Goal: Task Accomplishment & Management: Complete application form

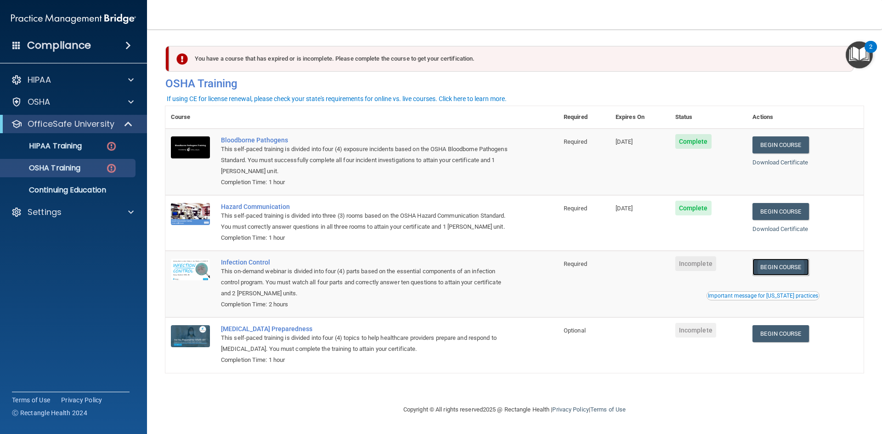
click at [809, 268] on link "Begin Course" at bounding box center [780, 267] width 56 height 17
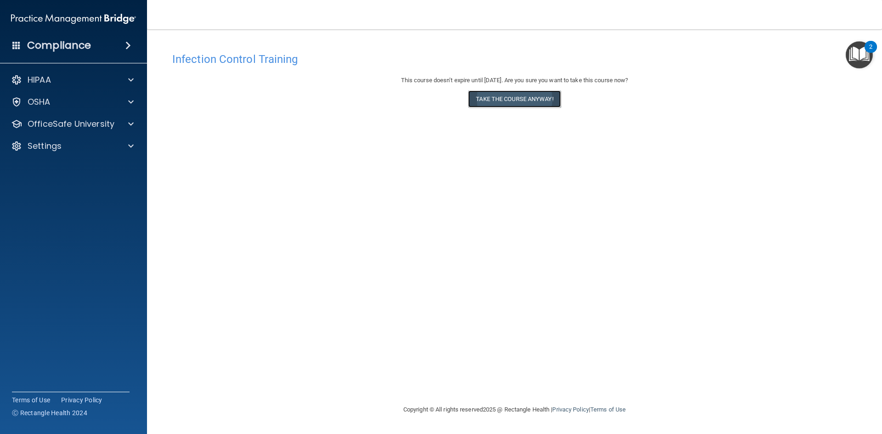
click at [526, 101] on button "Take the course anyway!" at bounding box center [514, 98] width 92 height 17
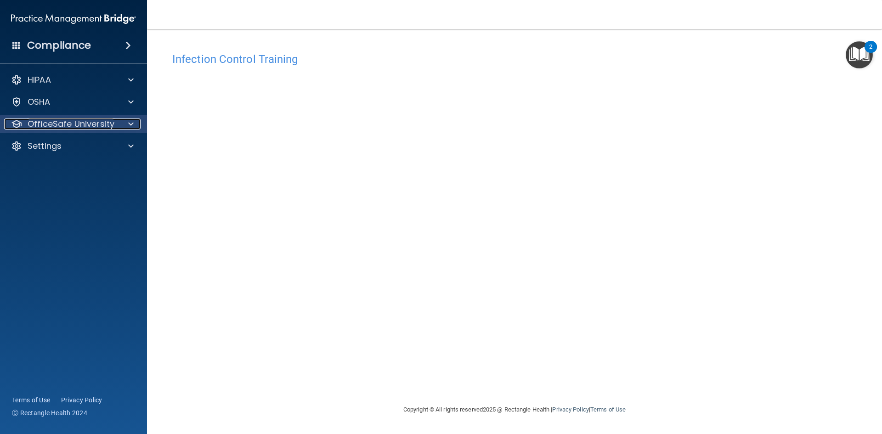
click at [75, 128] on p "OfficeSafe University" at bounding box center [71, 124] width 87 height 11
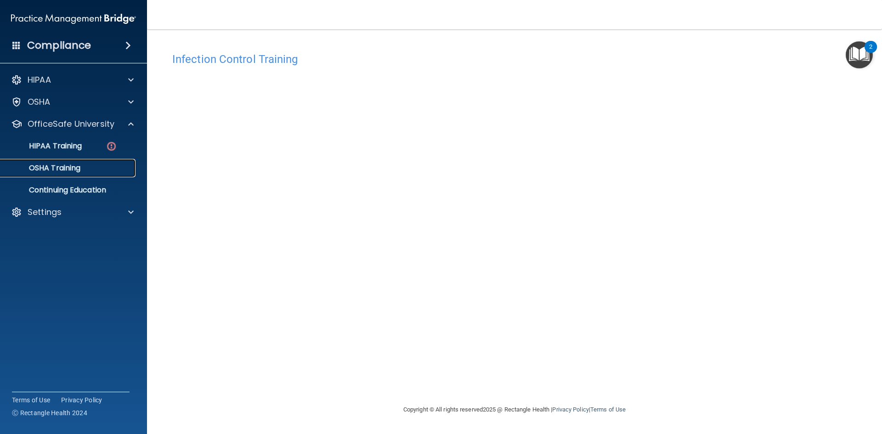
drag, startPoint x: 53, startPoint y: 170, endPoint x: 72, endPoint y: 169, distance: 18.4
click at [54, 170] on p "OSHA Training" at bounding box center [43, 168] width 74 height 9
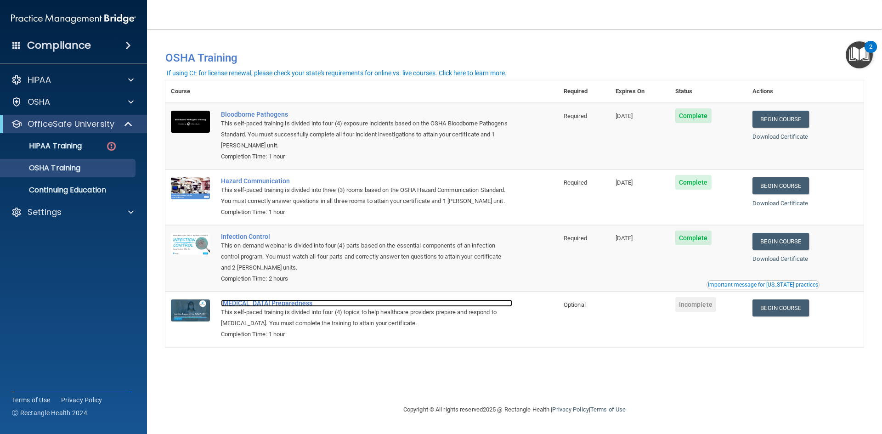
click at [262, 307] on div "[MEDICAL_DATA] Preparedness" at bounding box center [366, 303] width 291 height 7
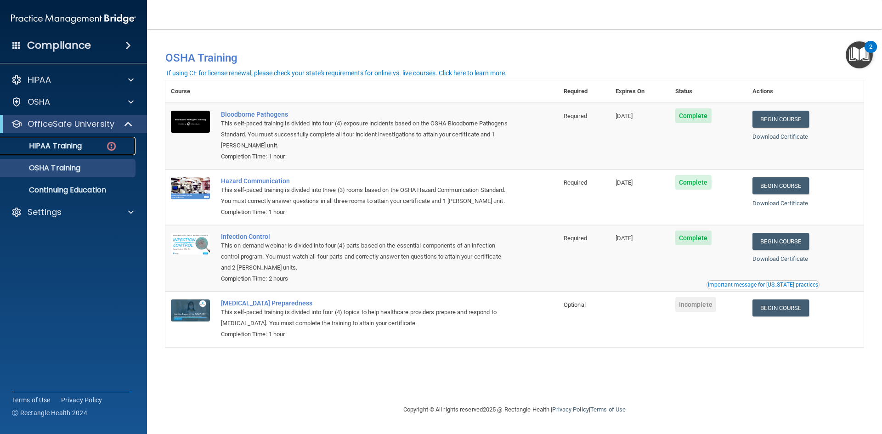
click at [77, 140] on link "HIPAA Training" at bounding box center [63, 146] width 145 height 18
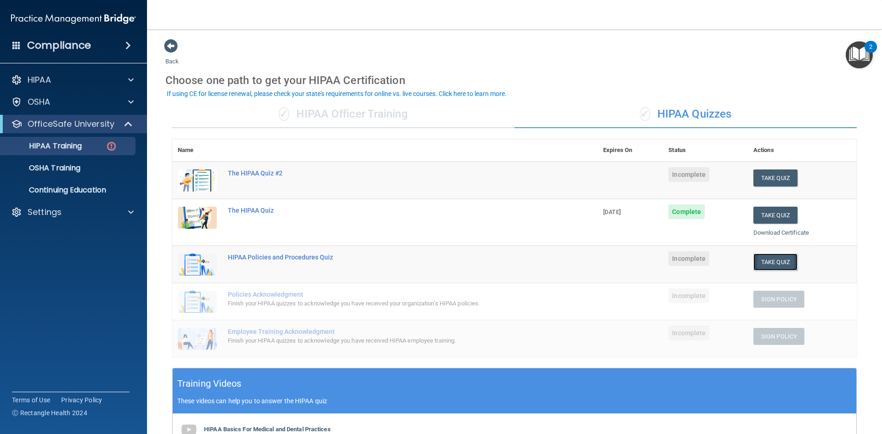
click at [762, 268] on button "Take Quiz" at bounding box center [775, 262] width 44 height 17
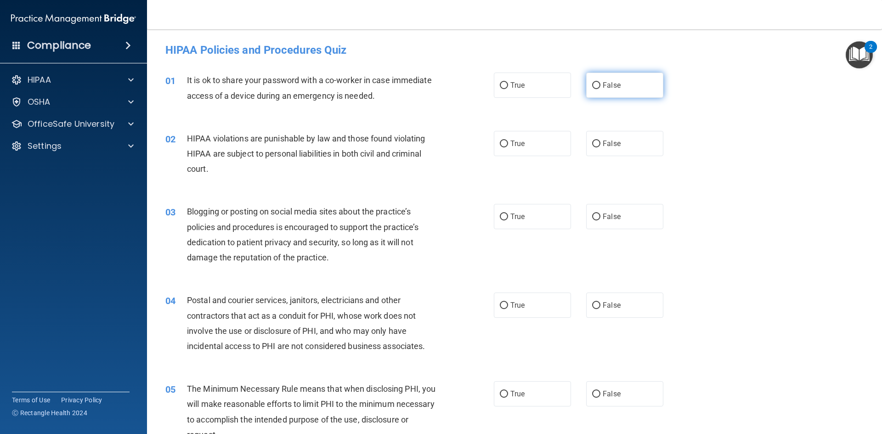
click at [609, 86] on span "False" at bounding box center [612, 85] width 18 height 9
click at [600, 86] on input "False" at bounding box center [596, 85] width 8 height 7
radio input "true"
drag, startPoint x: 514, startPoint y: 147, endPoint x: 521, endPoint y: 164, distance: 18.9
click at [515, 147] on span "True" at bounding box center [517, 143] width 14 height 9
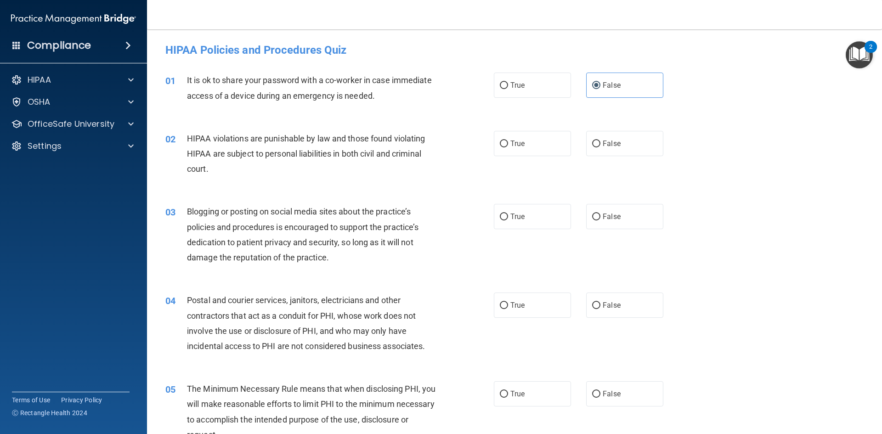
click at [508, 147] on input "True" at bounding box center [504, 144] width 8 height 7
radio input "true"
click at [641, 222] on label "False" at bounding box center [624, 216] width 77 height 25
click at [600, 221] on input "False" at bounding box center [596, 217] width 8 height 7
radio input "true"
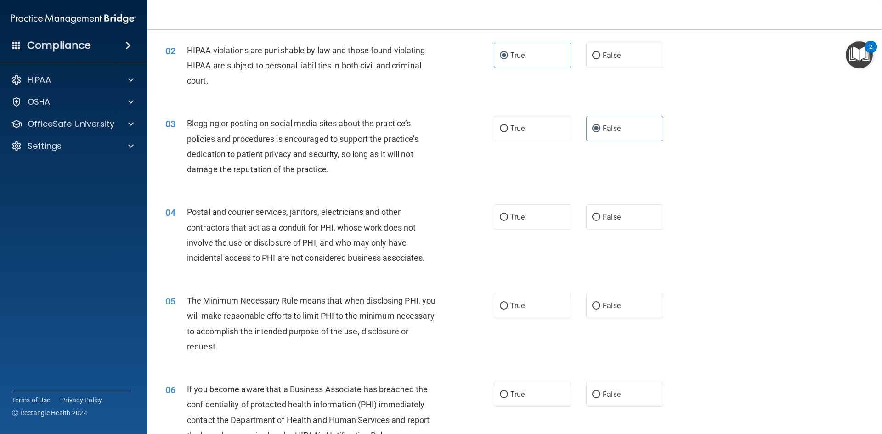
scroll to position [92, 0]
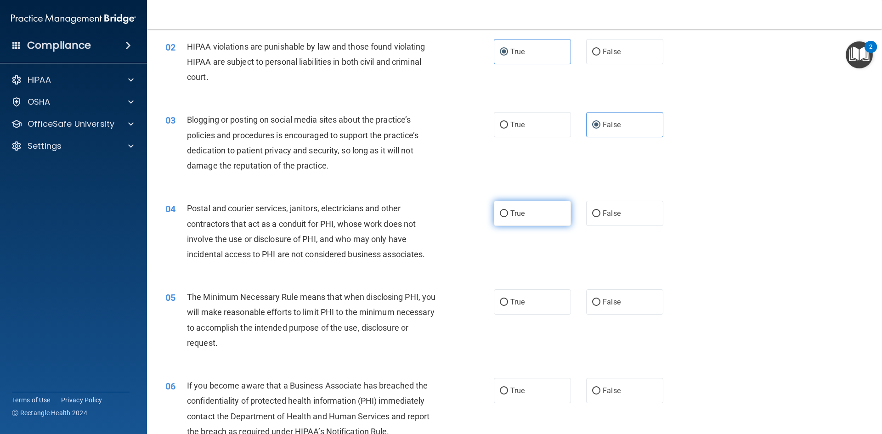
click at [536, 224] on label "True" at bounding box center [532, 213] width 77 height 25
click at [508, 217] on input "True" at bounding box center [504, 213] width 8 height 7
radio input "true"
click at [525, 307] on label "True" at bounding box center [532, 301] width 77 height 25
click at [508, 306] on input "True" at bounding box center [504, 302] width 8 height 7
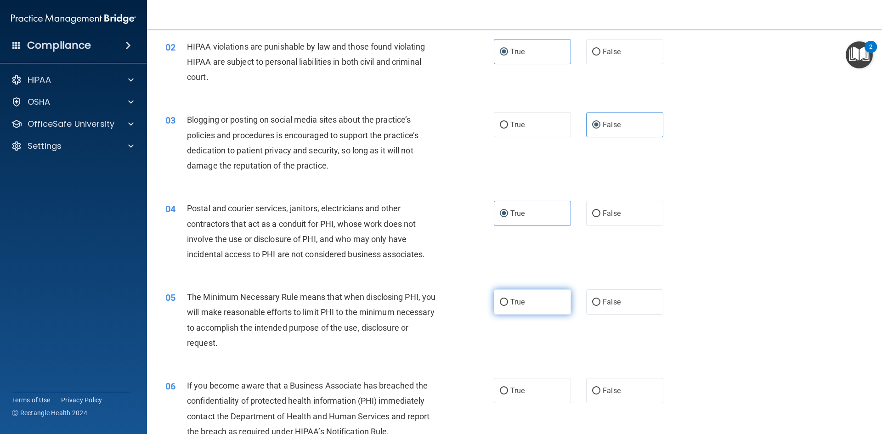
radio input "true"
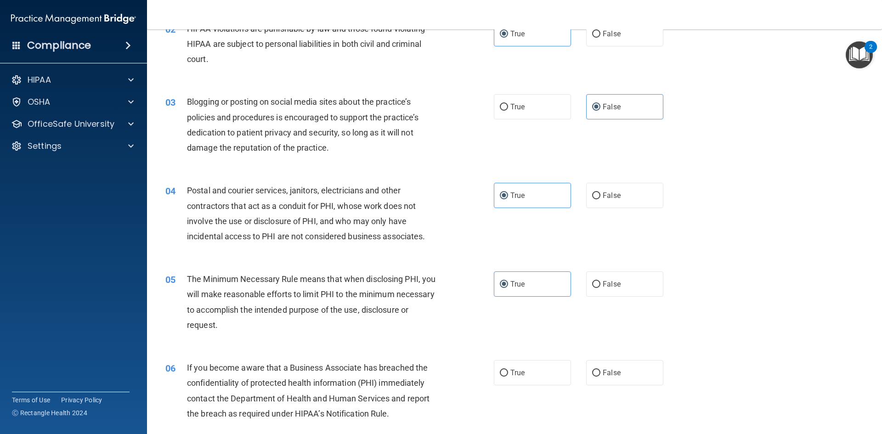
scroll to position [138, 0]
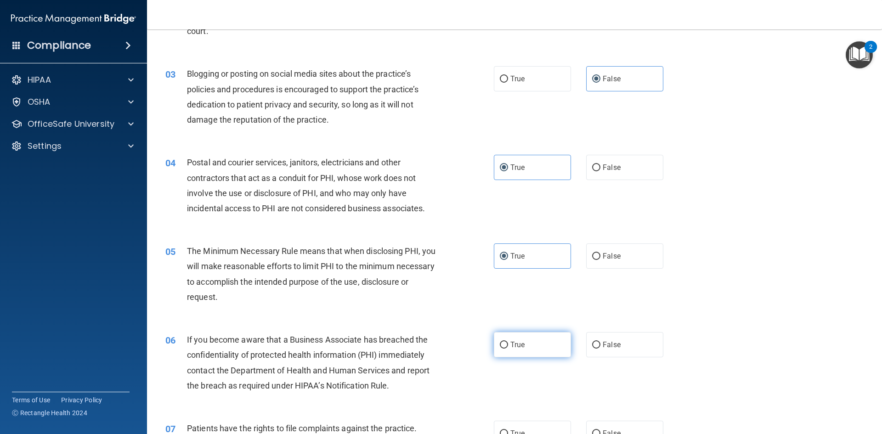
click at [541, 345] on label "True" at bounding box center [532, 344] width 77 height 25
click at [508, 345] on input "True" at bounding box center [504, 345] width 8 height 7
radio input "true"
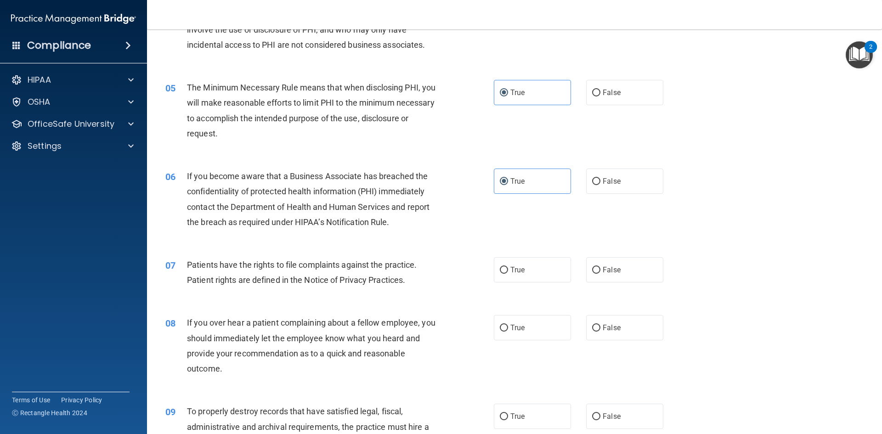
scroll to position [322, 0]
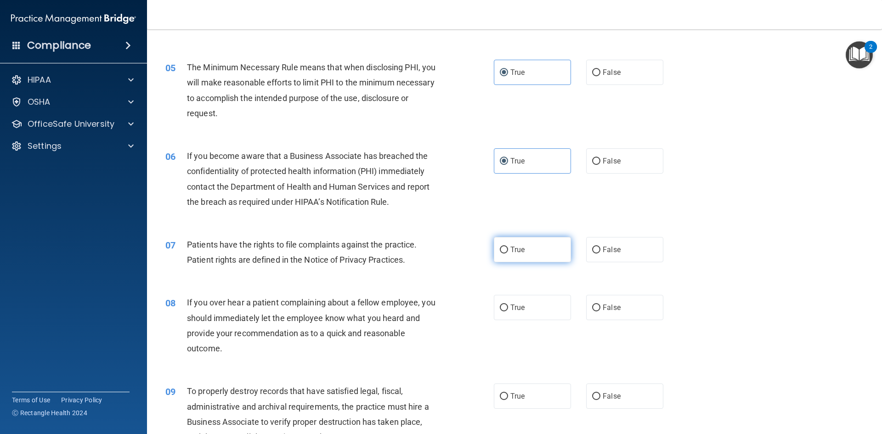
click at [529, 257] on label "True" at bounding box center [532, 249] width 77 height 25
click at [508, 254] on input "True" at bounding box center [504, 250] width 8 height 7
radio input "true"
click at [526, 313] on label "True" at bounding box center [532, 307] width 77 height 25
click at [508, 311] on input "True" at bounding box center [504, 308] width 8 height 7
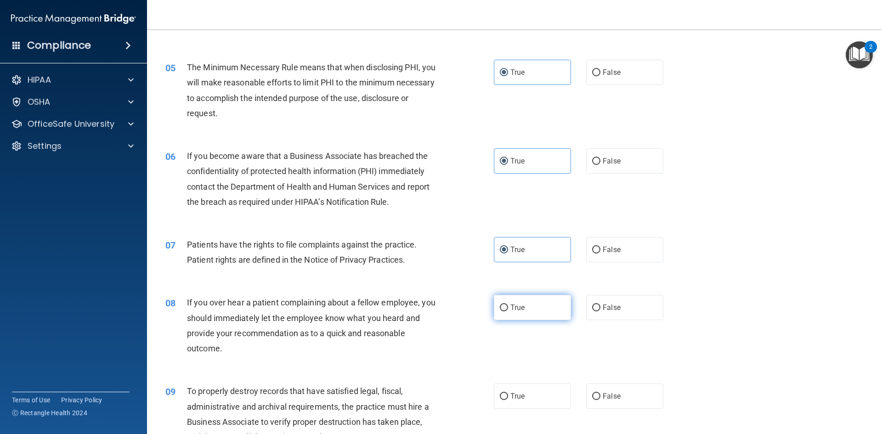
radio input "true"
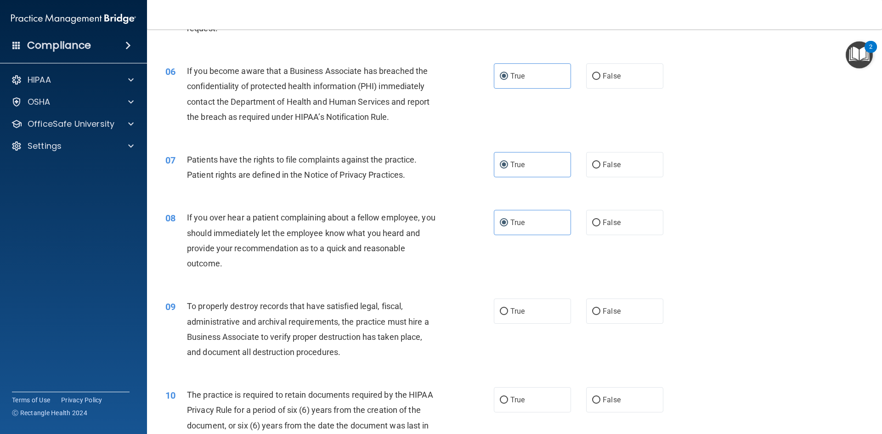
scroll to position [413, 0]
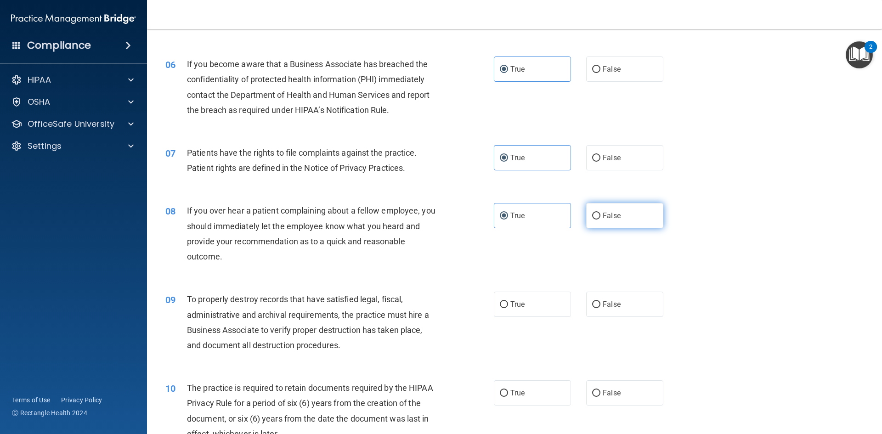
click at [642, 216] on label "False" at bounding box center [624, 215] width 77 height 25
click at [600, 216] on input "False" at bounding box center [596, 216] width 8 height 7
radio input "true"
radio input "false"
click at [526, 310] on label "True" at bounding box center [532, 304] width 77 height 25
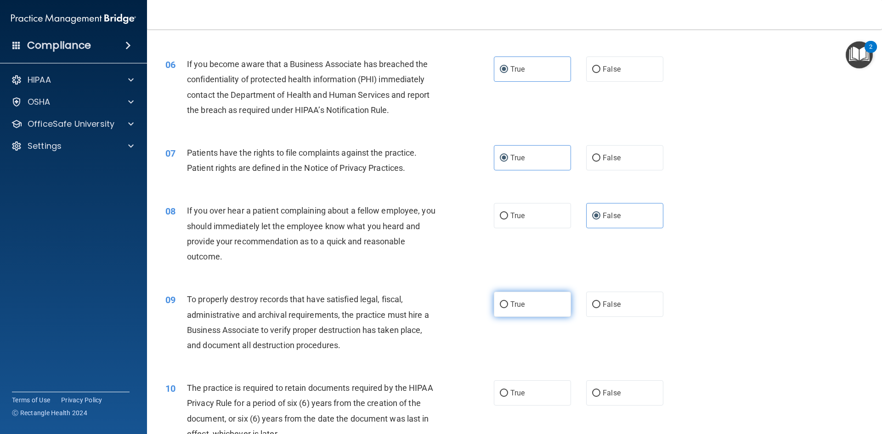
click at [508, 308] on input "True" at bounding box center [504, 304] width 8 height 7
radio input "true"
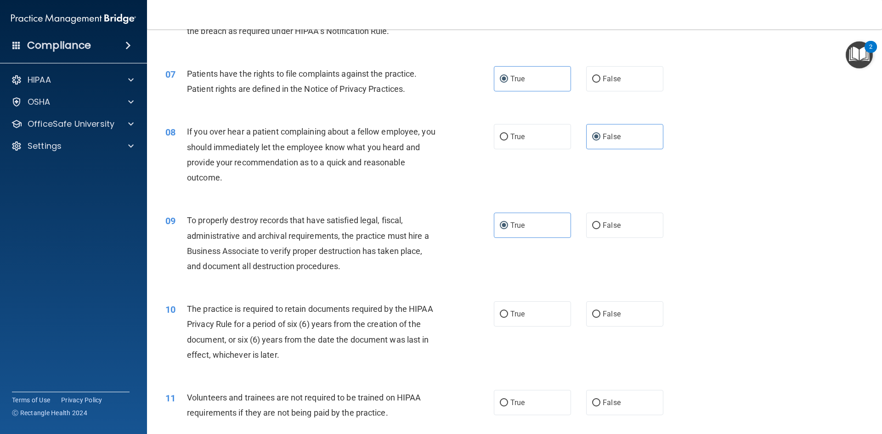
scroll to position [505, 0]
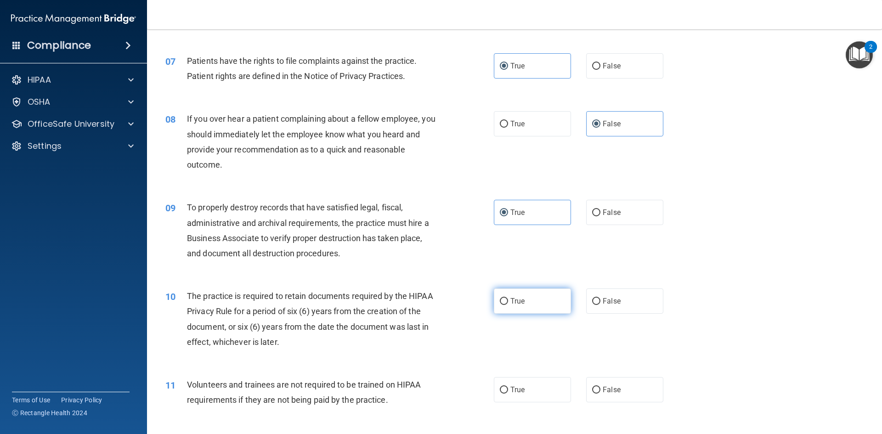
click at [531, 306] on label "True" at bounding box center [532, 300] width 77 height 25
click at [508, 305] on input "True" at bounding box center [504, 301] width 8 height 7
radio input "true"
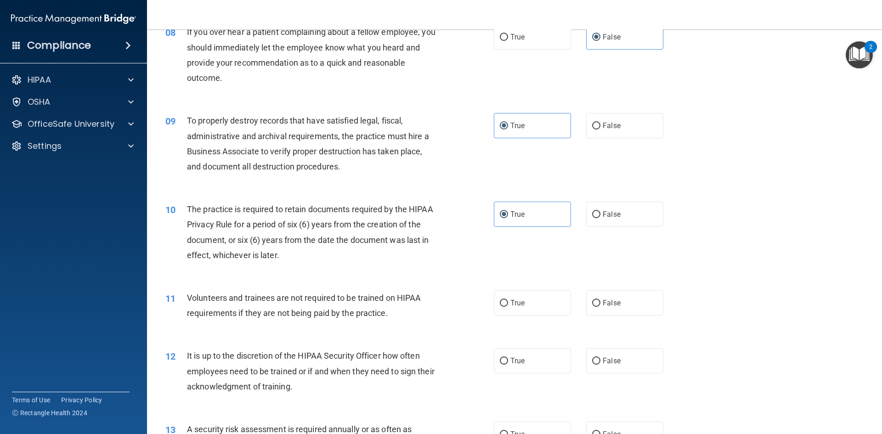
scroll to position [597, 0]
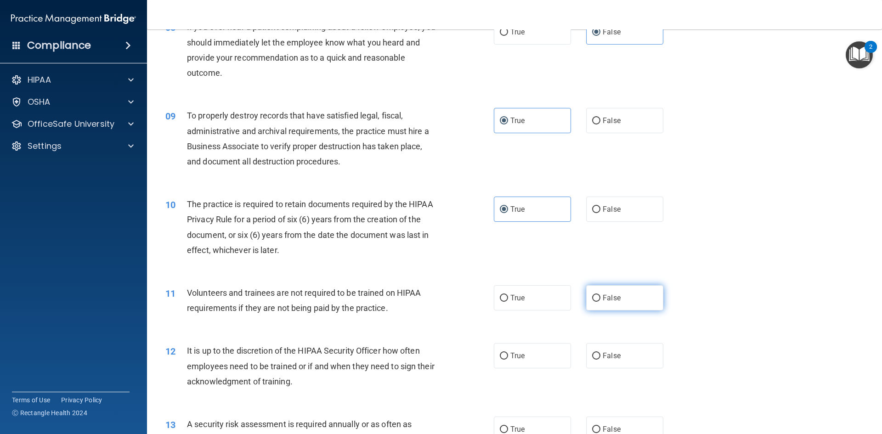
click at [598, 299] on label "False" at bounding box center [624, 297] width 77 height 25
click at [598, 299] on input "False" at bounding box center [596, 298] width 8 height 7
radio input "true"
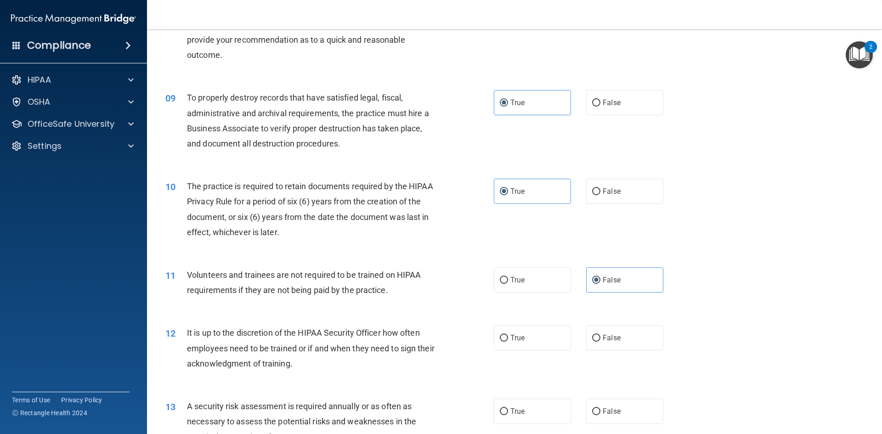
scroll to position [643, 0]
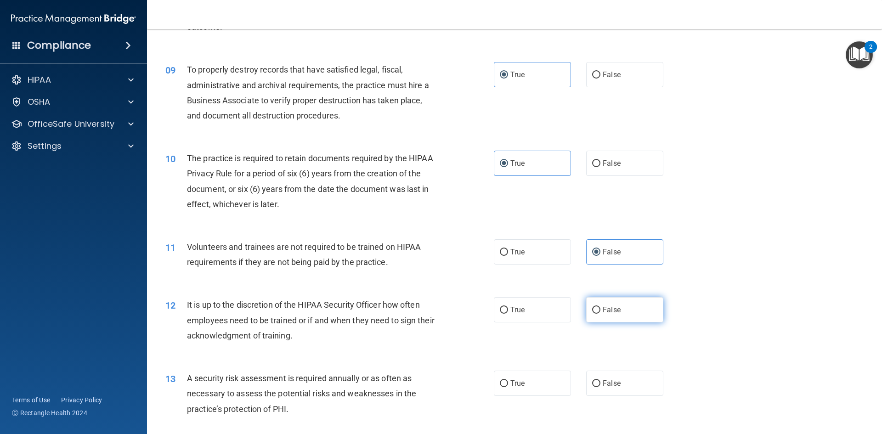
click at [617, 316] on label "False" at bounding box center [624, 309] width 77 height 25
click at [600, 314] on input "False" at bounding box center [596, 310] width 8 height 7
radio input "true"
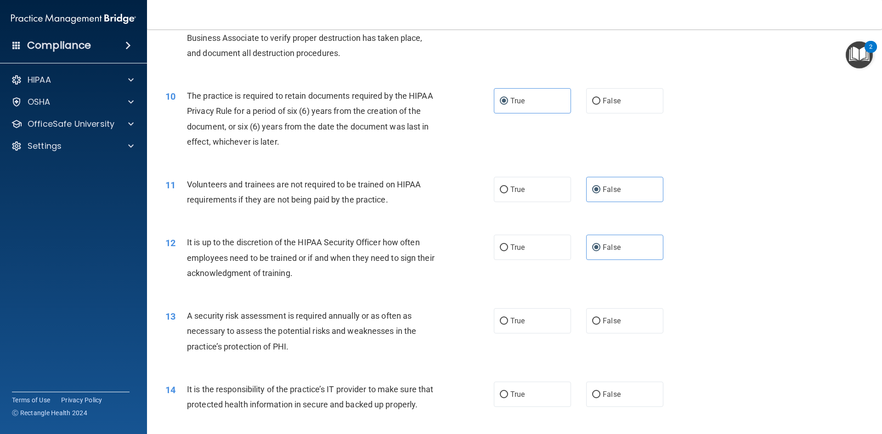
scroll to position [735, 0]
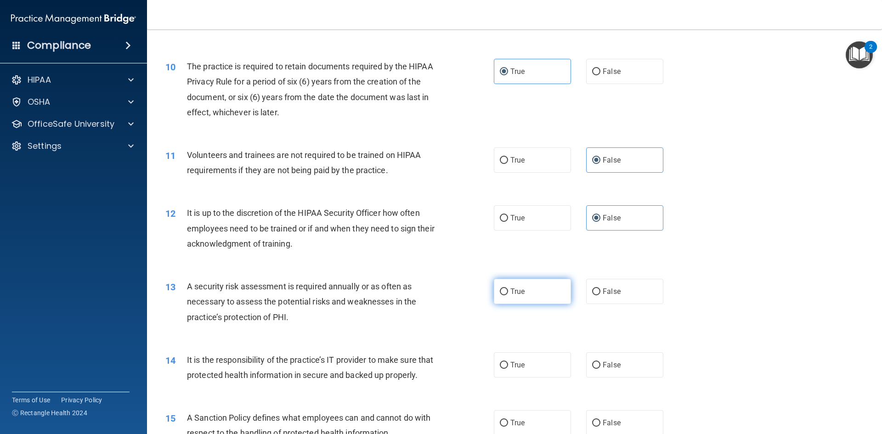
click at [551, 295] on label "True" at bounding box center [532, 291] width 77 height 25
click at [508, 295] on input "True" at bounding box center [504, 291] width 8 height 7
radio input "true"
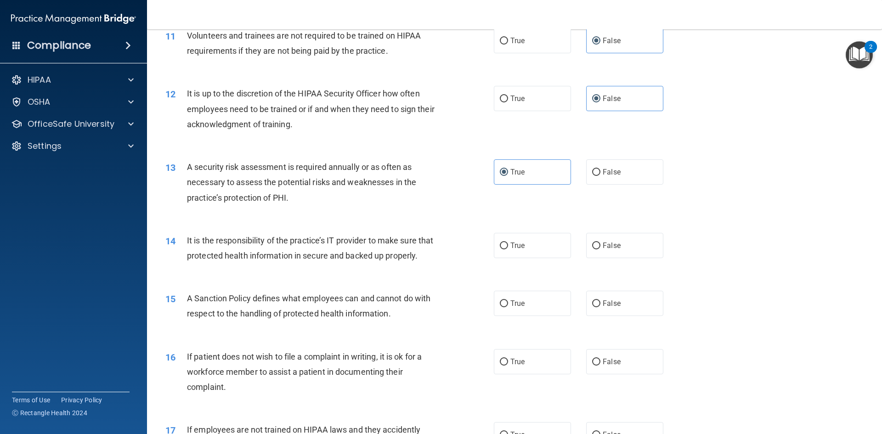
scroll to position [873, 0]
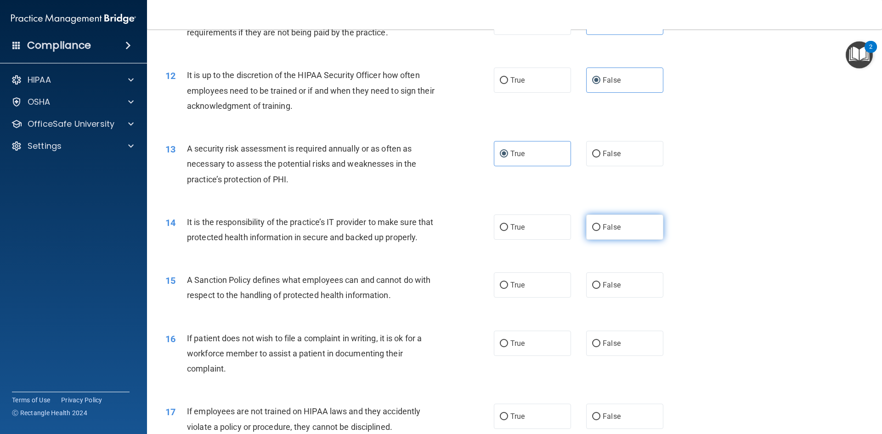
click at [611, 230] on span "False" at bounding box center [612, 227] width 18 height 9
click at [600, 230] on input "False" at bounding box center [596, 227] width 8 height 7
radio input "true"
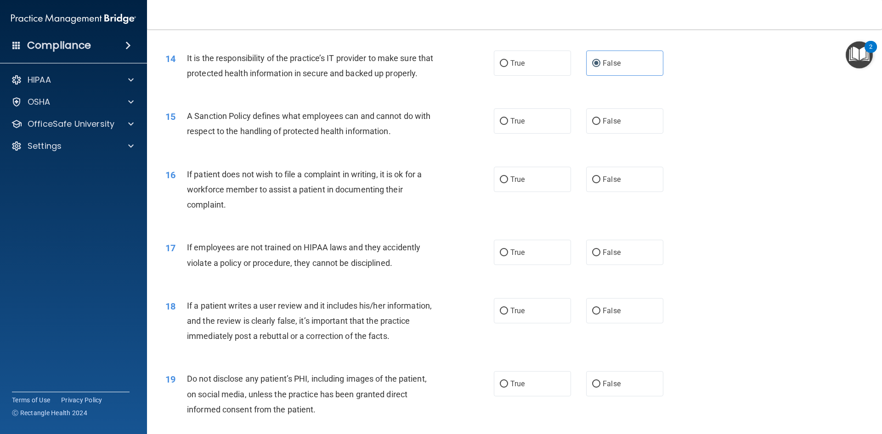
scroll to position [1057, 0]
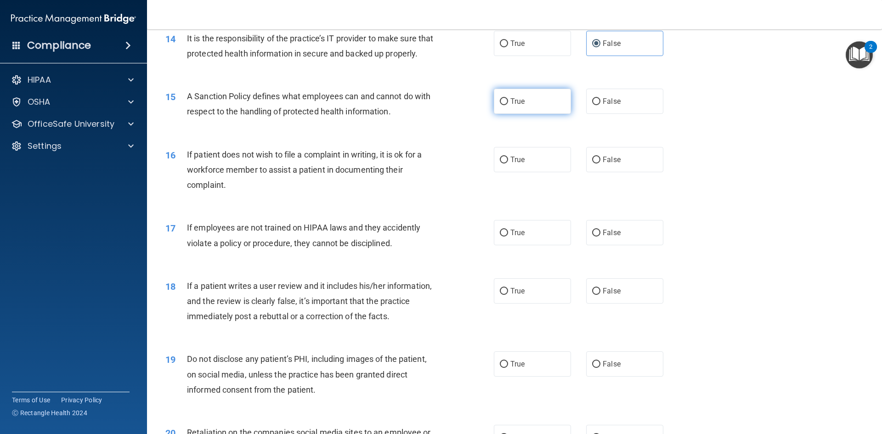
click at [530, 114] on label "True" at bounding box center [532, 101] width 77 height 25
click at [508, 105] on input "True" at bounding box center [504, 101] width 8 height 7
radio input "true"
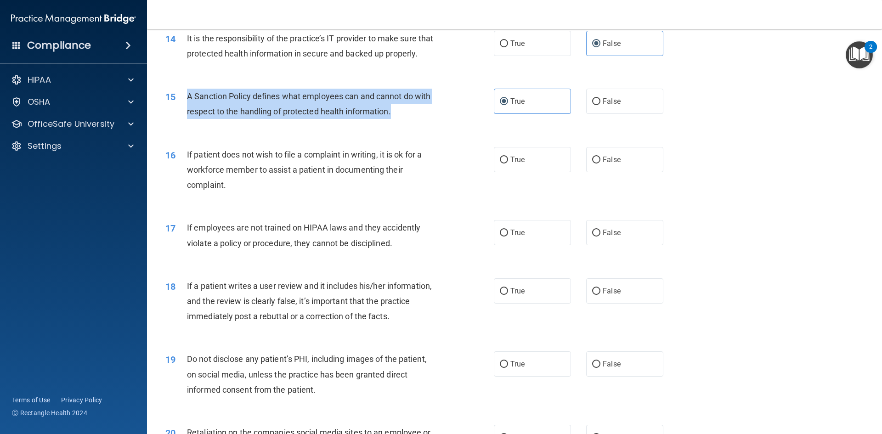
drag, startPoint x: 392, startPoint y: 130, endPoint x: 187, endPoint y: 111, distance: 206.7
click at [187, 111] on div "A Sanction Policy defines what employees can and cannot do with respect to the …" at bounding box center [315, 104] width 257 height 30
copy span "A Sanction Policy defines what employees can and cannot do with respect to the …"
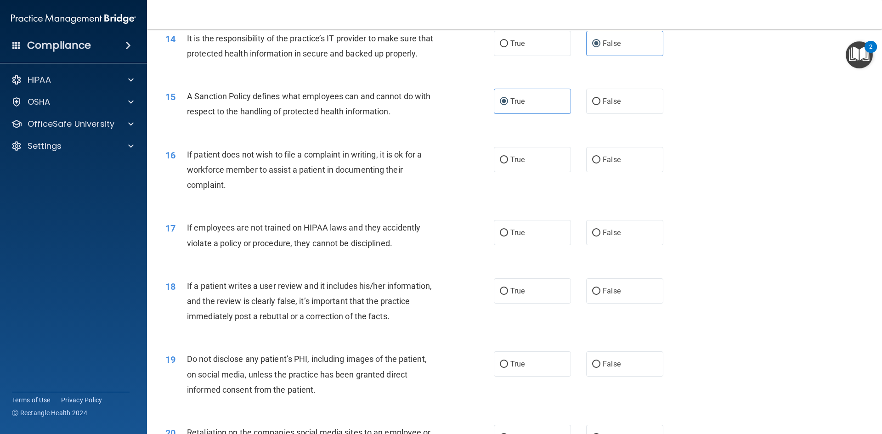
click at [741, 58] on div "14 It is the responsibility of the practice’s IT provider to make sure that pro…" at bounding box center [514, 48] width 712 height 58
click at [603, 164] on span "False" at bounding box center [612, 159] width 18 height 9
click at [600, 164] on input "False" at bounding box center [596, 160] width 8 height 7
radio input "true"
drag, startPoint x: 647, startPoint y: 244, endPoint x: 637, endPoint y: 233, distance: 15.0
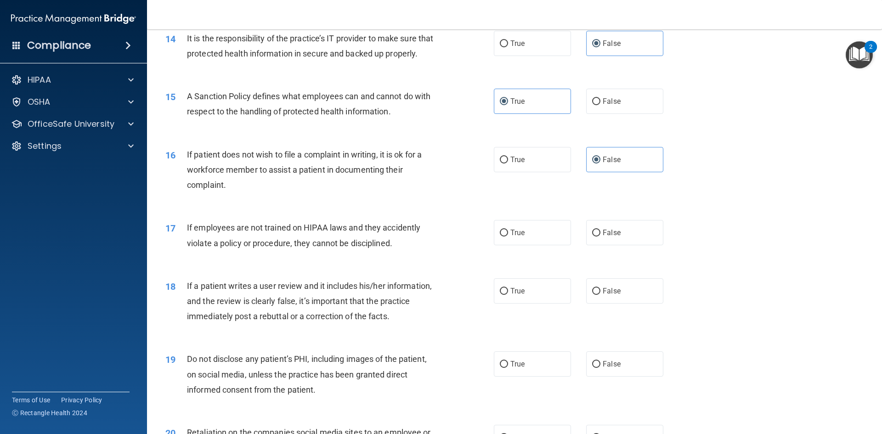
click at [650, 244] on label "False" at bounding box center [624, 232] width 77 height 25
click at [600, 237] on input "False" at bounding box center [596, 233] width 8 height 7
radio input "true"
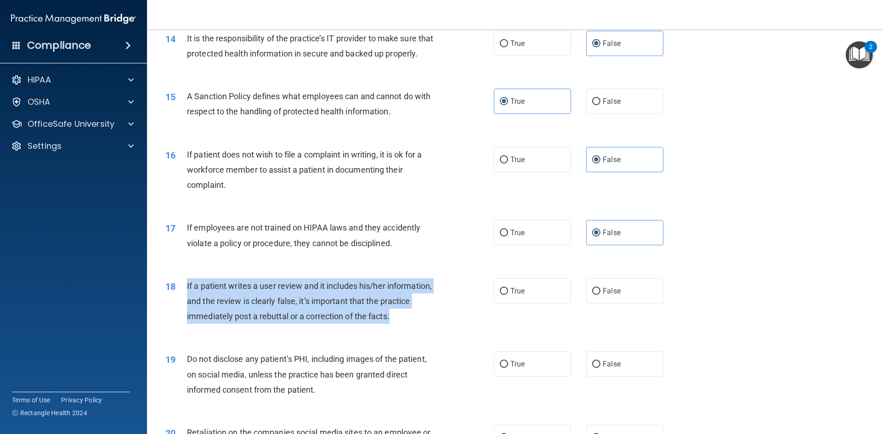
drag, startPoint x: 397, startPoint y: 331, endPoint x: 186, endPoint y: 293, distance: 214.7
click at [186, 293] on div "18 If a patient writes a user review and it includes his/her information, and t…" at bounding box center [330, 303] width 356 height 51
copy div "If a patient writes a user review and it includes his/her information, and the …"
